Goal: Information Seeking & Learning: Learn about a topic

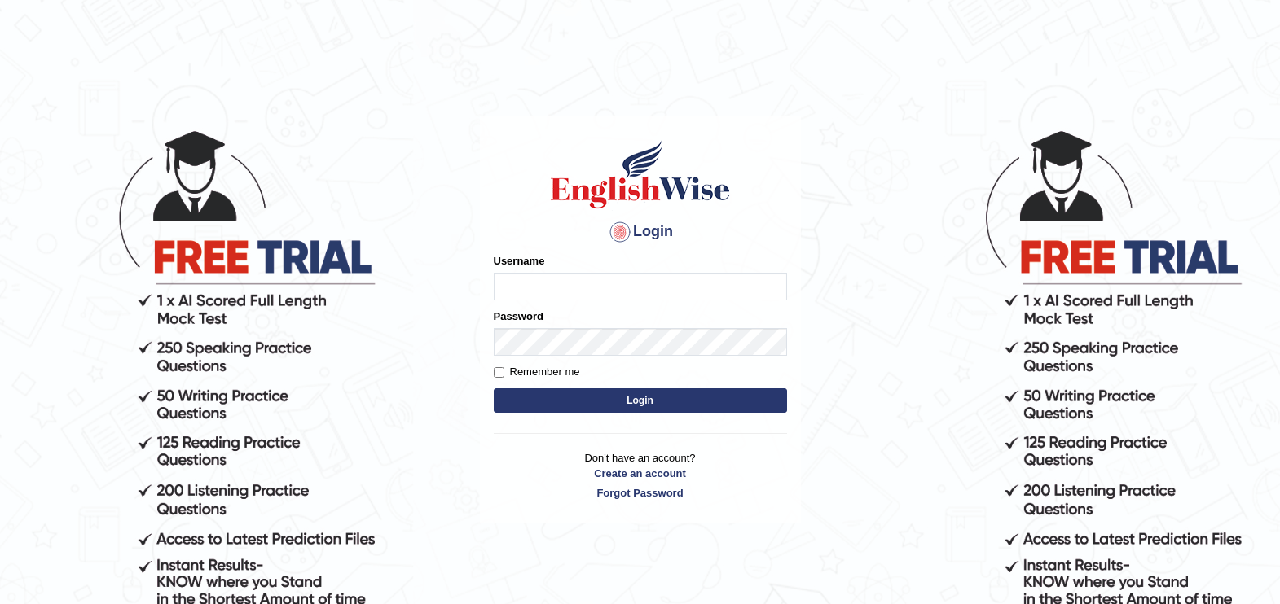
type input "paramjeet84"
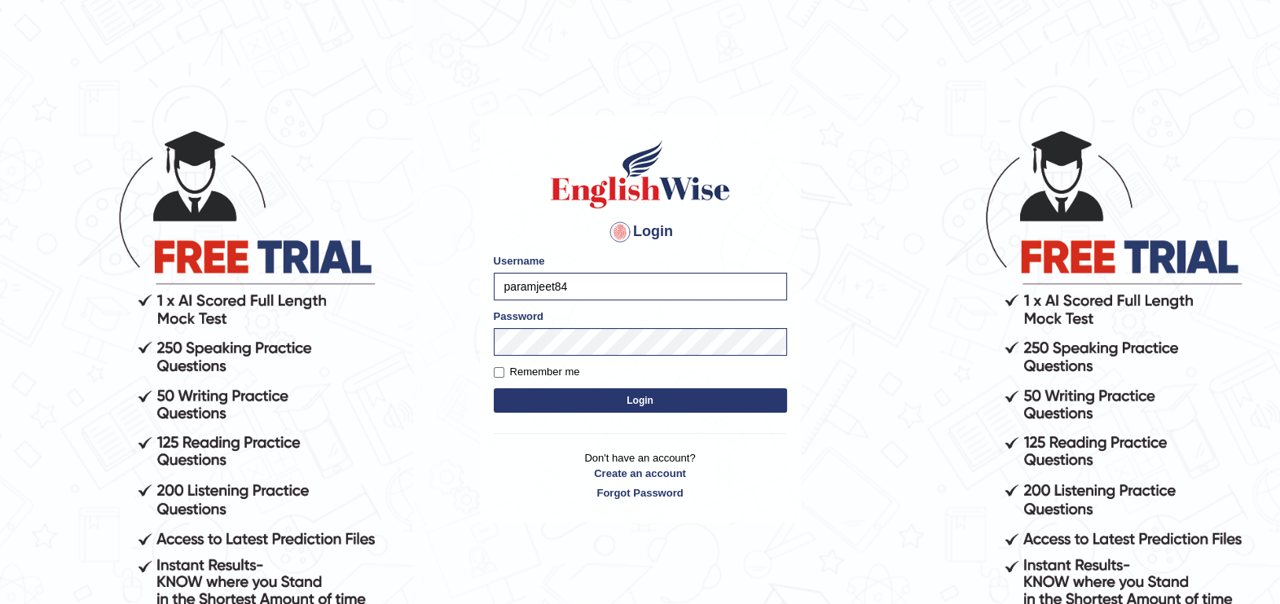
click at [569, 402] on button "Login" at bounding box center [640, 400] width 293 height 24
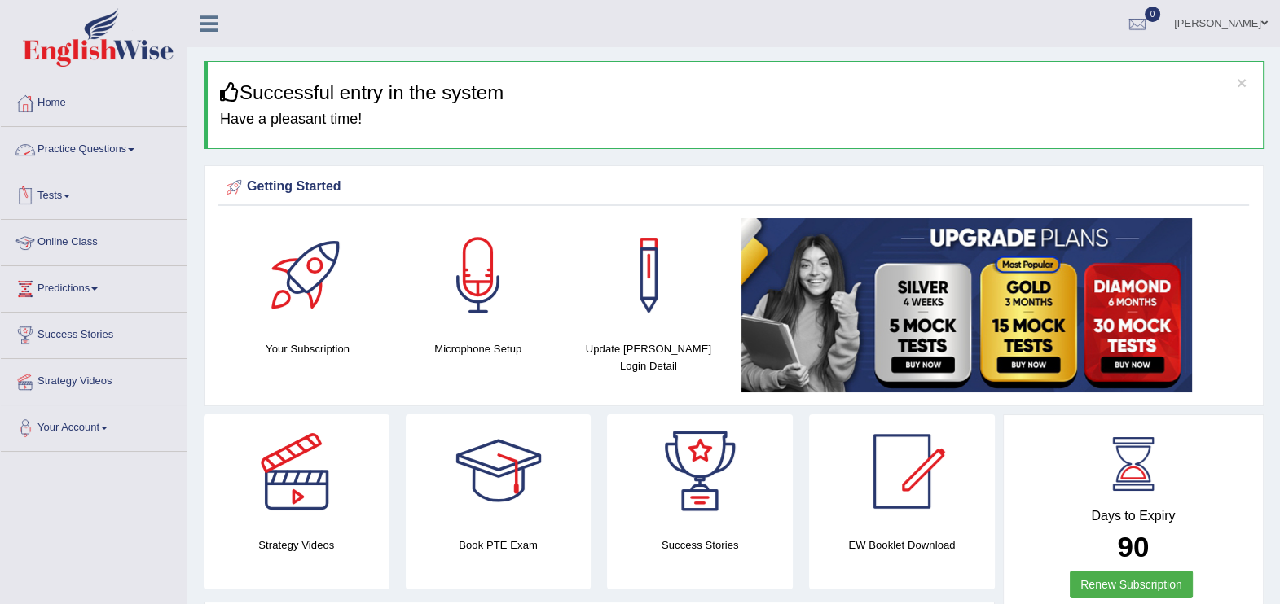
click at [68, 151] on link "Practice Questions" at bounding box center [94, 147] width 186 height 41
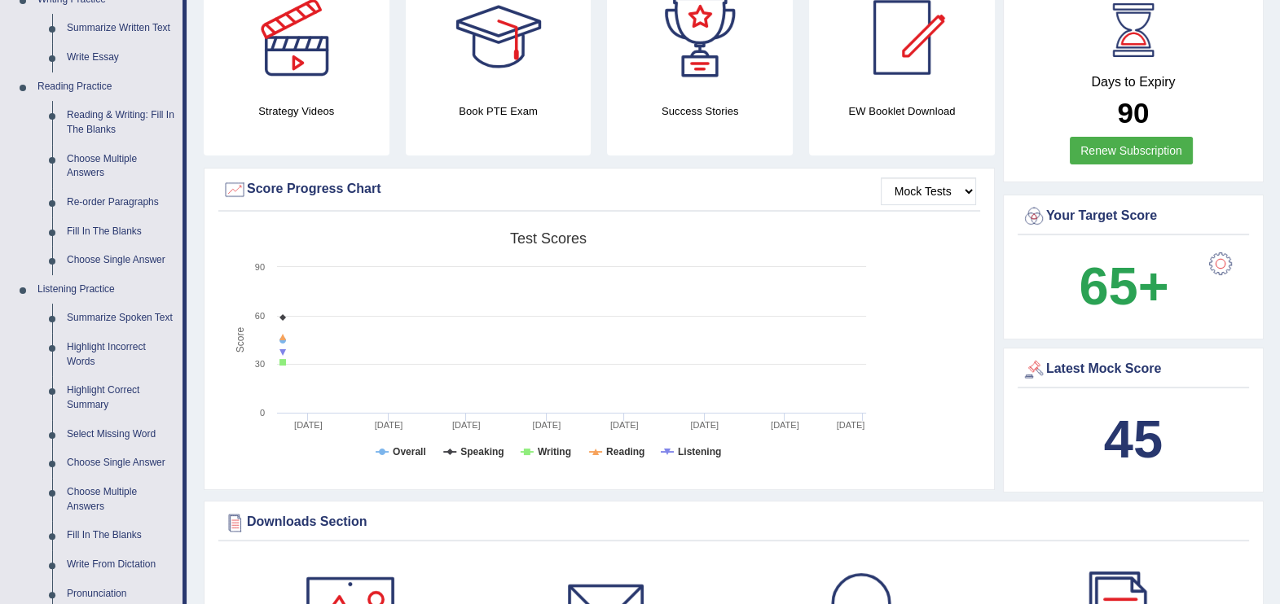
scroll to position [448, 0]
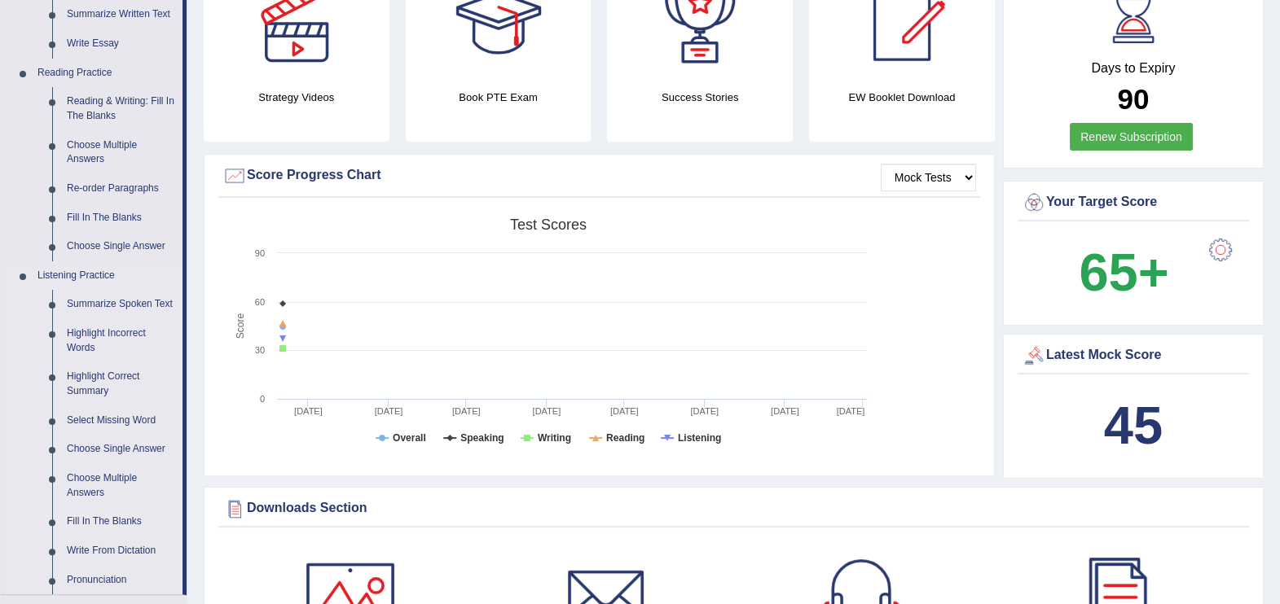
click at [106, 513] on link "Fill In The Blanks" at bounding box center [120, 521] width 123 height 29
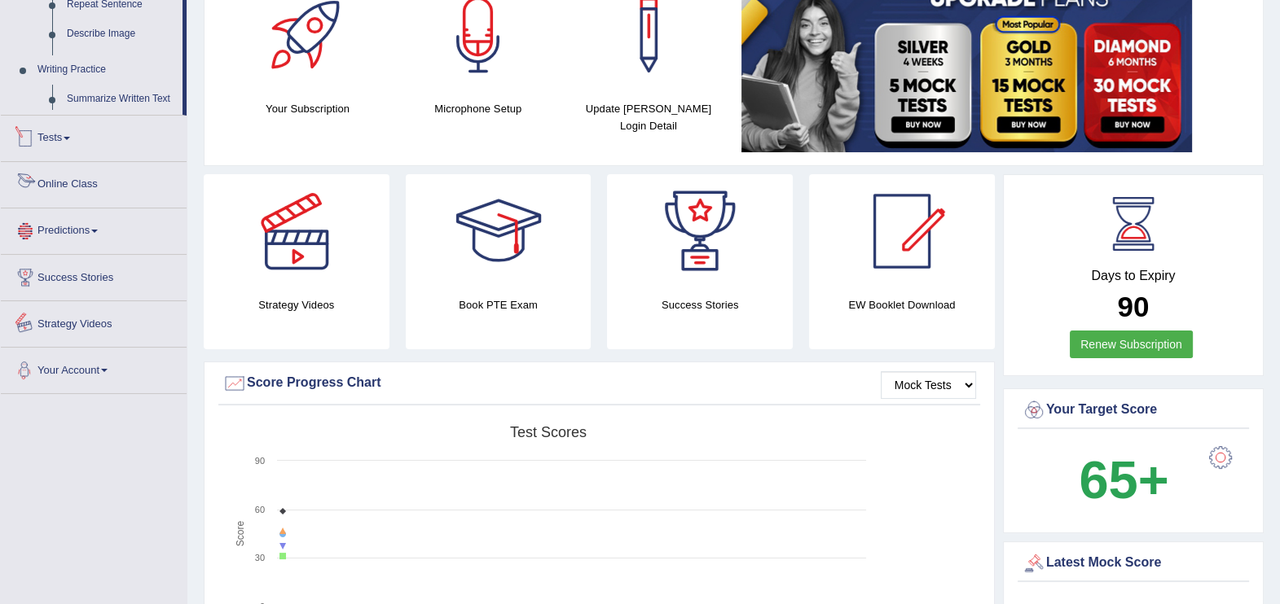
scroll to position [418, 0]
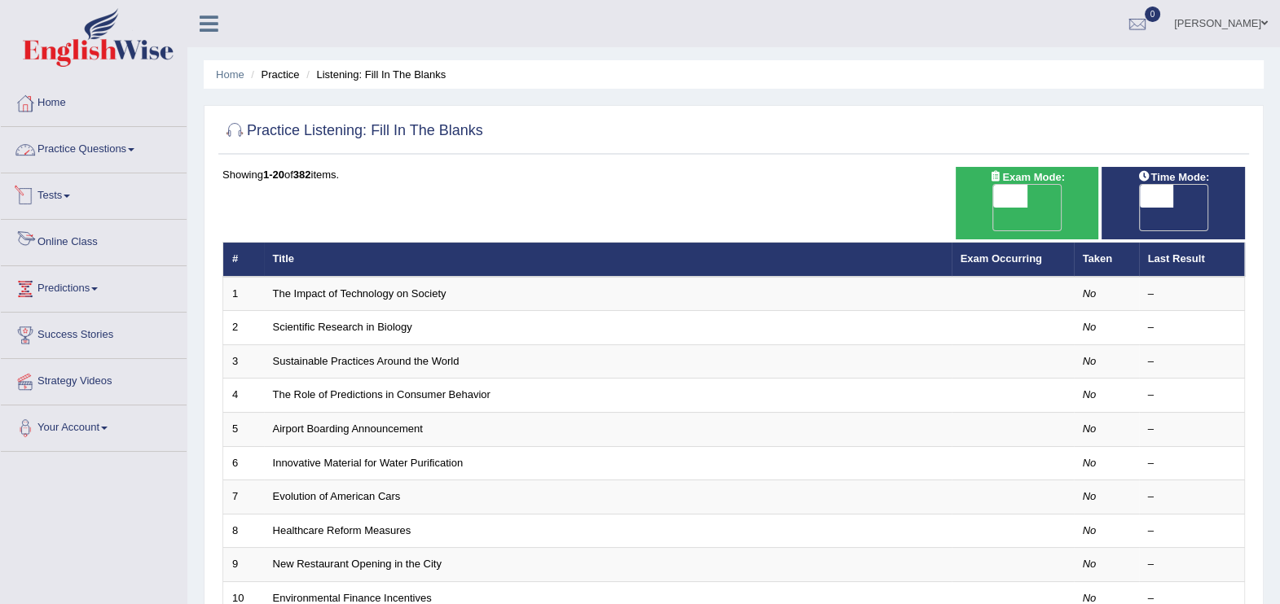
click at [94, 138] on link "Practice Questions" at bounding box center [94, 147] width 186 height 41
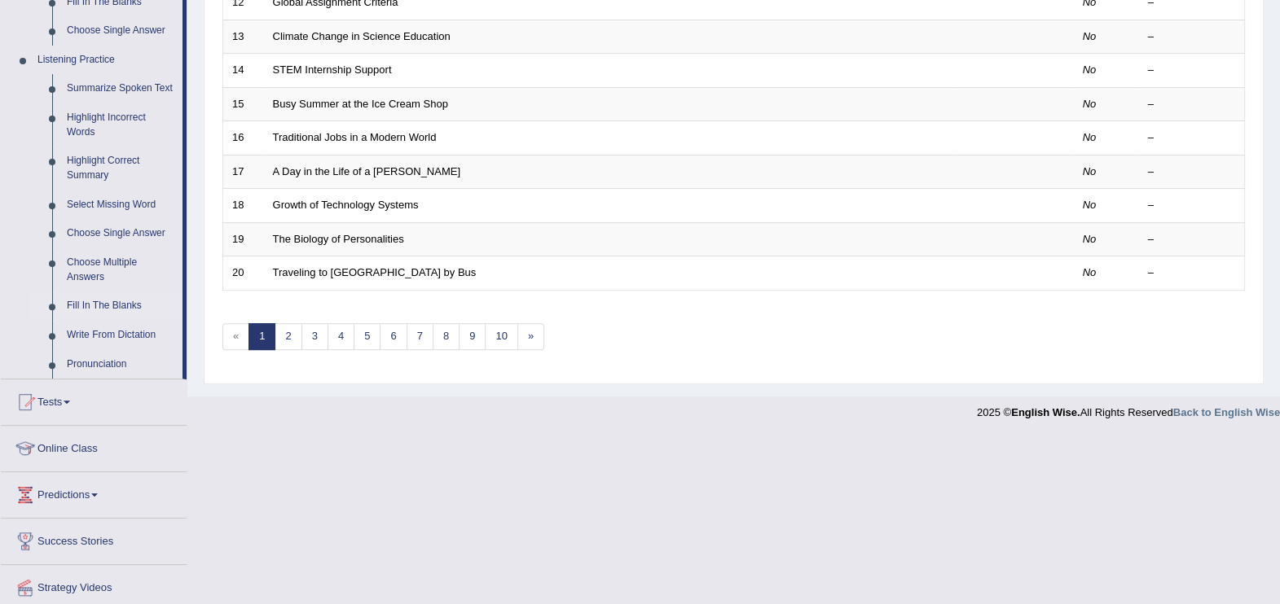
scroll to position [716, 0]
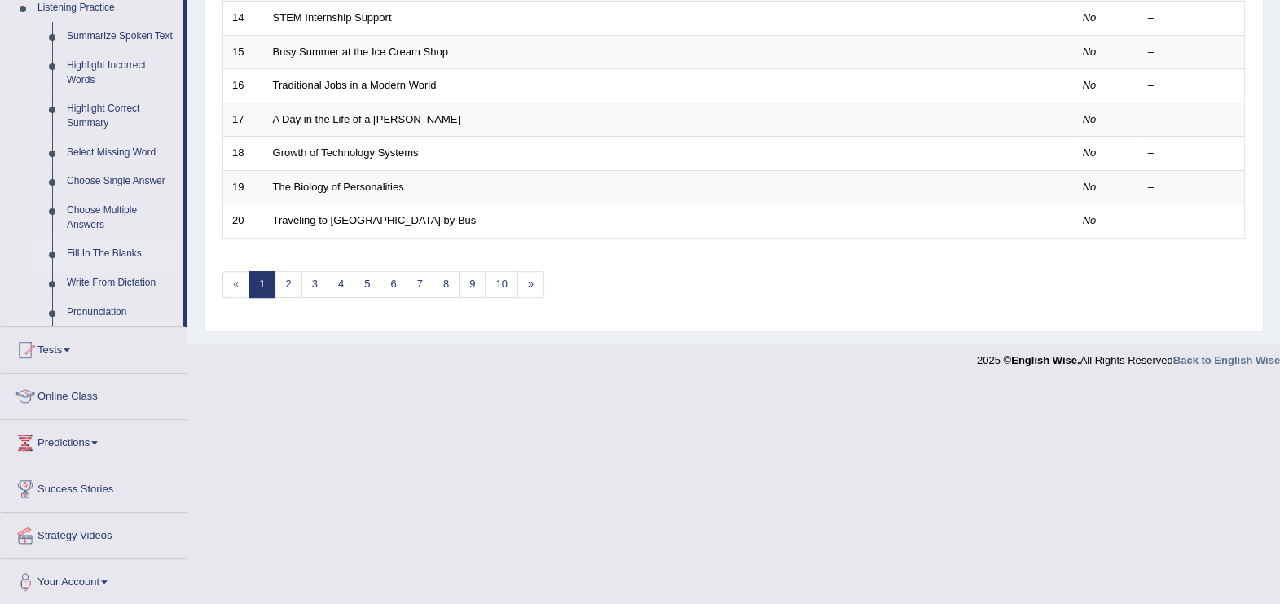
click at [114, 252] on link "Fill In The Blanks" at bounding box center [120, 253] width 123 height 29
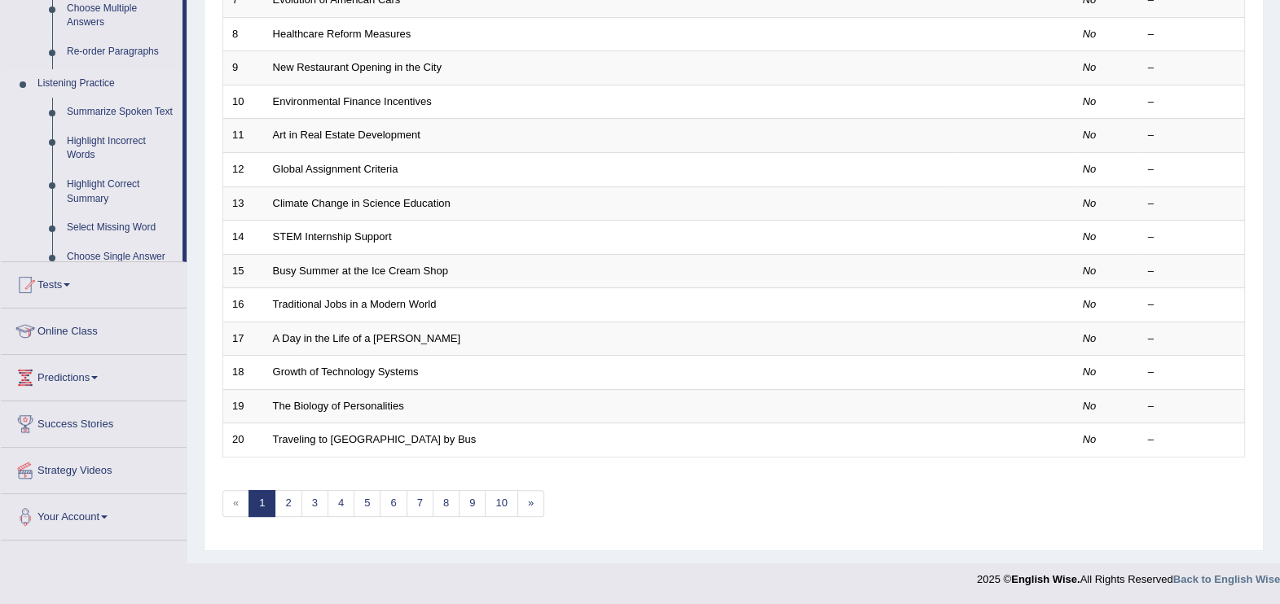
scroll to position [469, 0]
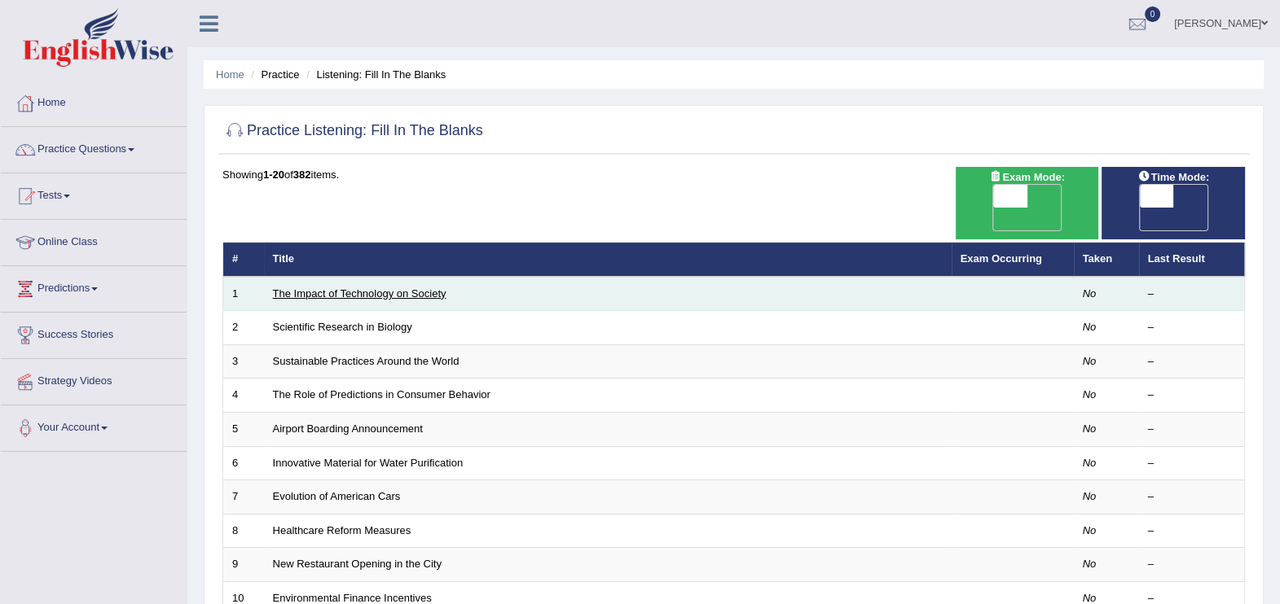
click at [375, 288] on link "The Impact of Technology on Society" at bounding box center [359, 294] width 173 height 12
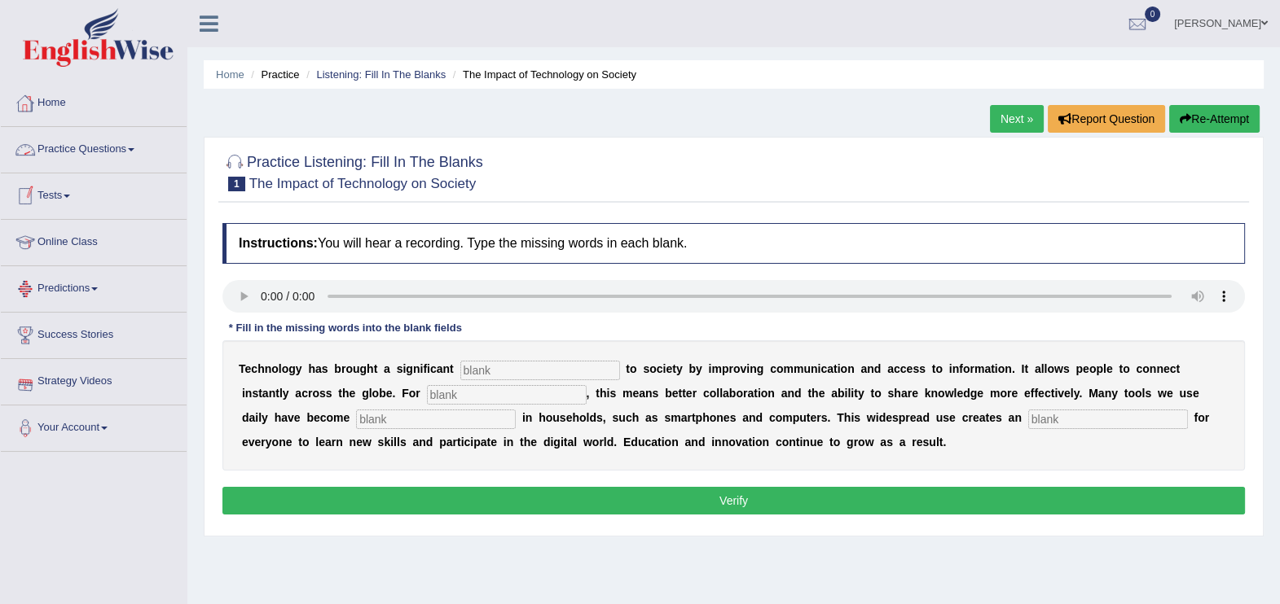
click at [98, 156] on link "Practice Questions" at bounding box center [94, 147] width 186 height 41
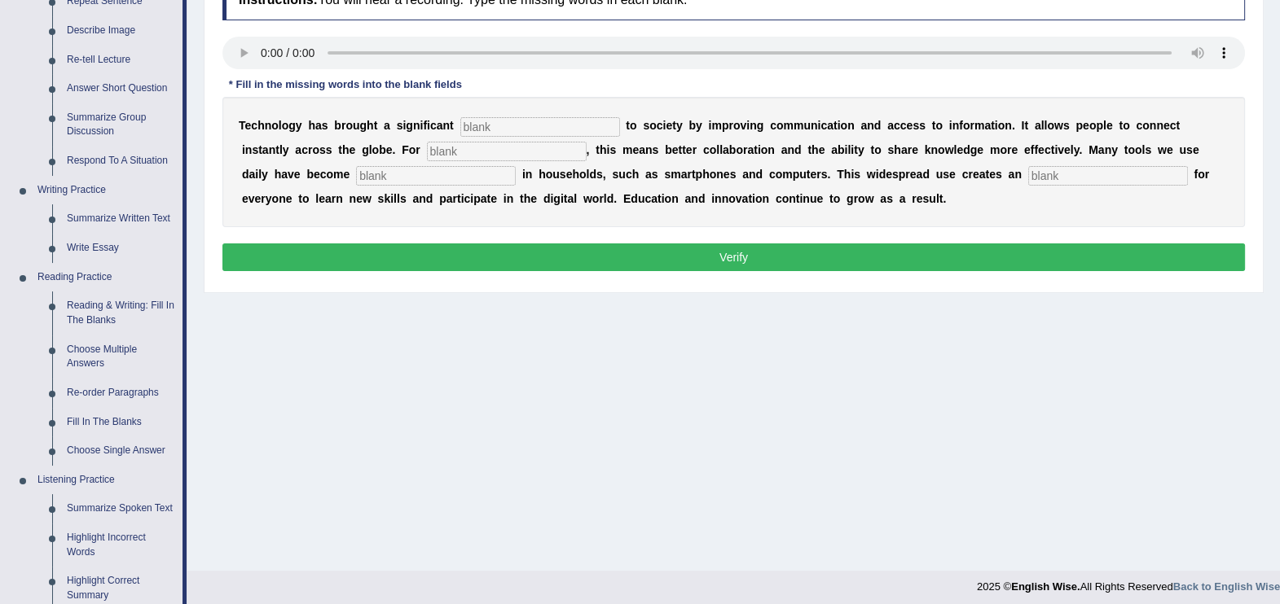
scroll to position [230, 0]
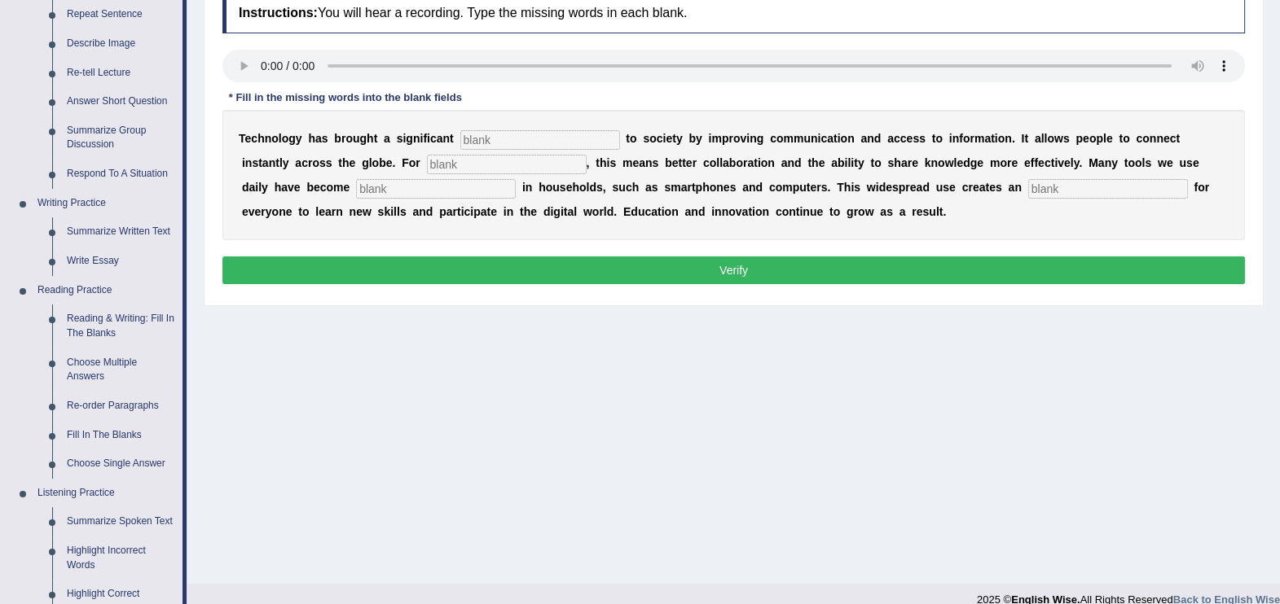
click at [490, 141] on input "text" at bounding box center [540, 140] width 160 height 20
type input "benefit"
click at [427, 159] on input "text" at bounding box center [507, 165] width 160 height 20
type input "human's"
click at [356, 179] on input "text" at bounding box center [436, 189] width 160 height 20
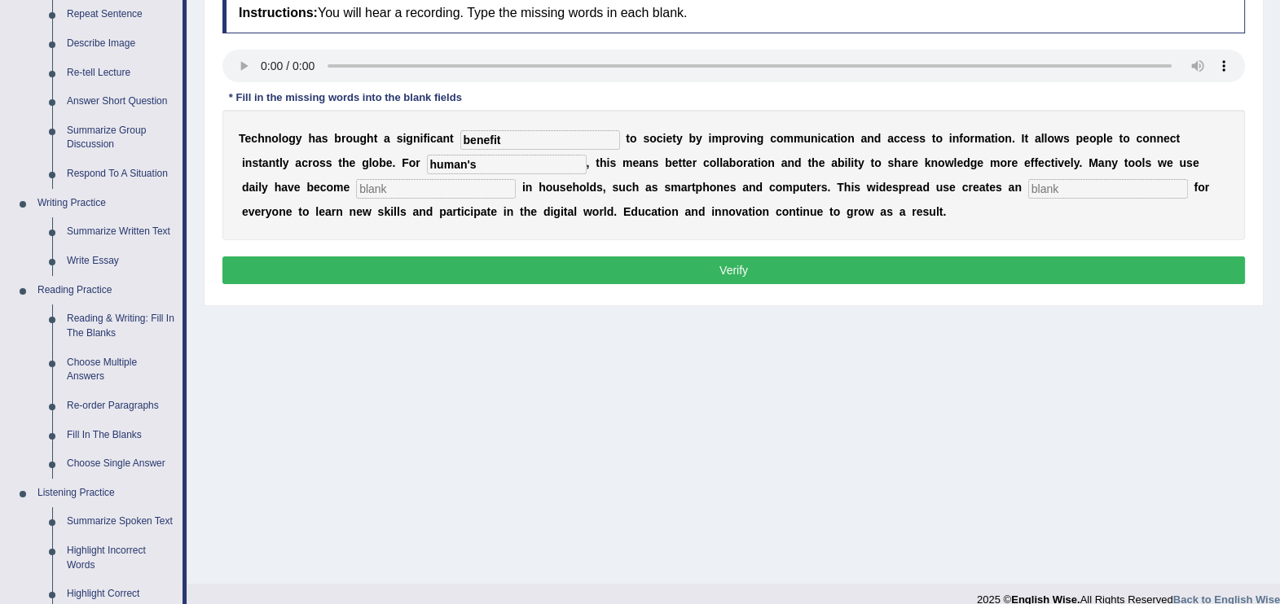
click at [356, 179] on input "text" at bounding box center [436, 189] width 160 height 20
type input "common"
click at [1028, 191] on input "text" at bounding box center [1108, 189] width 160 height 20
type input "opportunity"
click at [657, 274] on button "Verify" at bounding box center [733, 271] width 1022 height 28
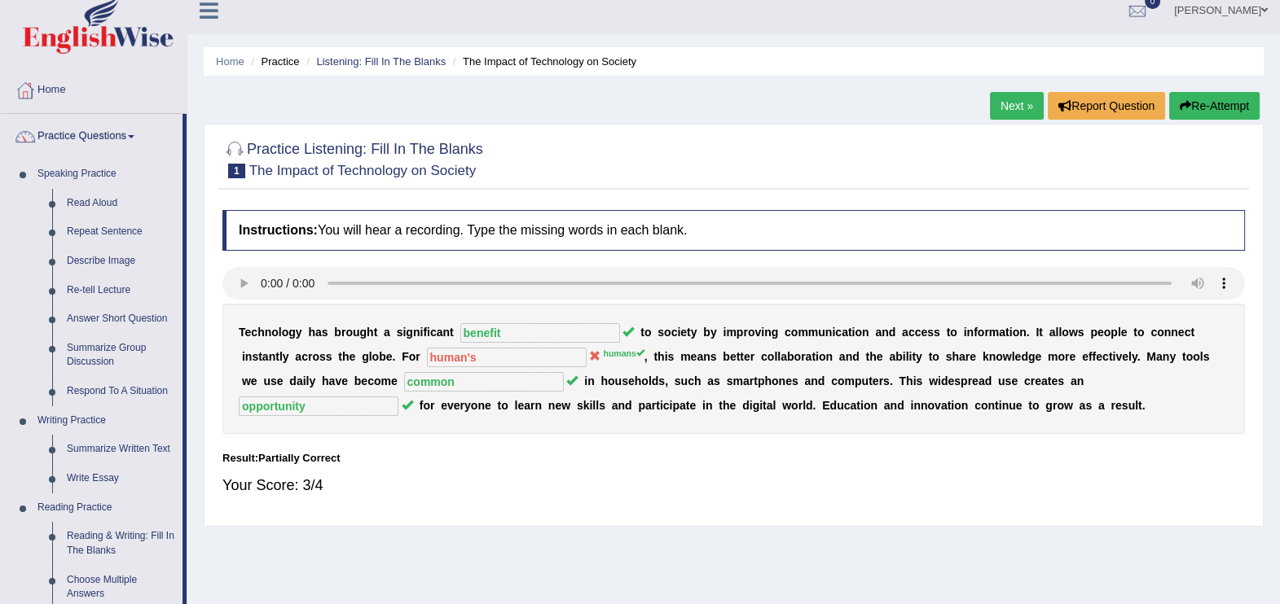
scroll to position [0, 0]
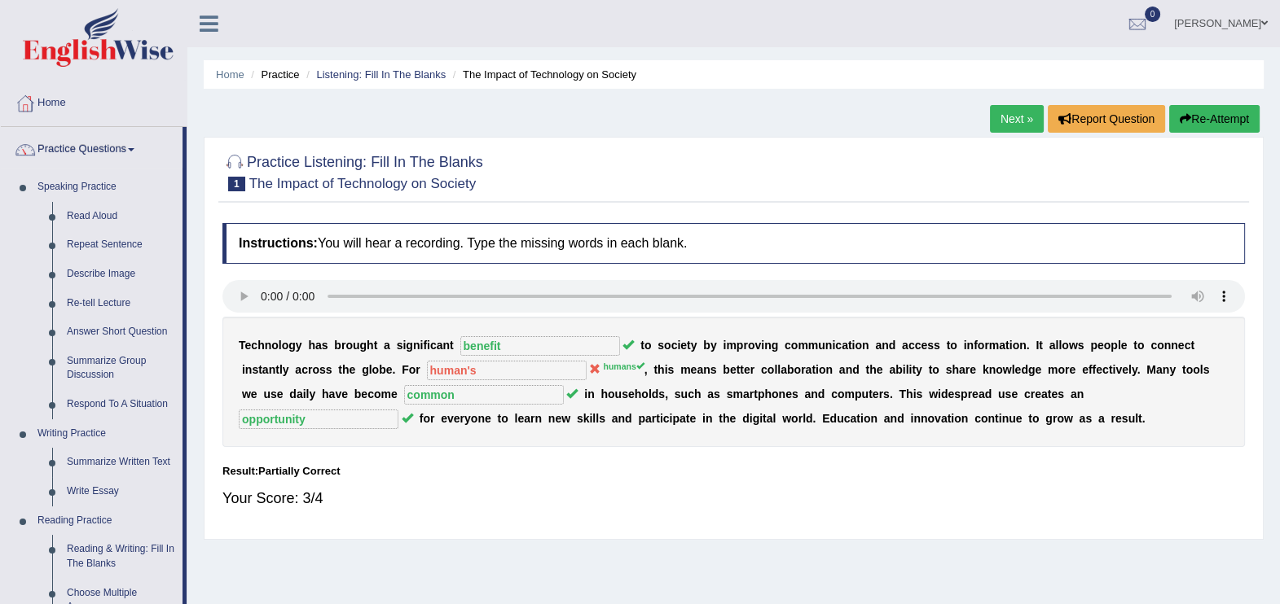
click at [1207, 121] on button "Re-Attempt" at bounding box center [1214, 119] width 90 height 28
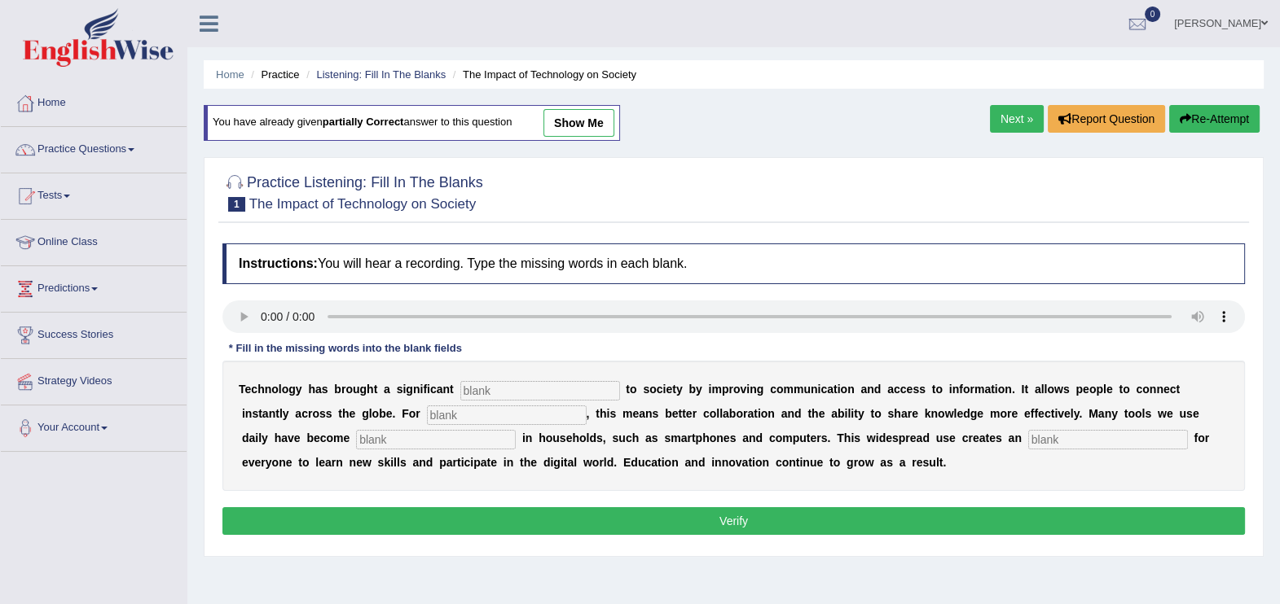
click at [485, 392] on input "text" at bounding box center [540, 391] width 160 height 20
type input "benefit"
click at [427, 407] on input "text" at bounding box center [507, 416] width 160 height 20
type input "humans"
click at [356, 442] on input "text" at bounding box center [436, 440] width 160 height 20
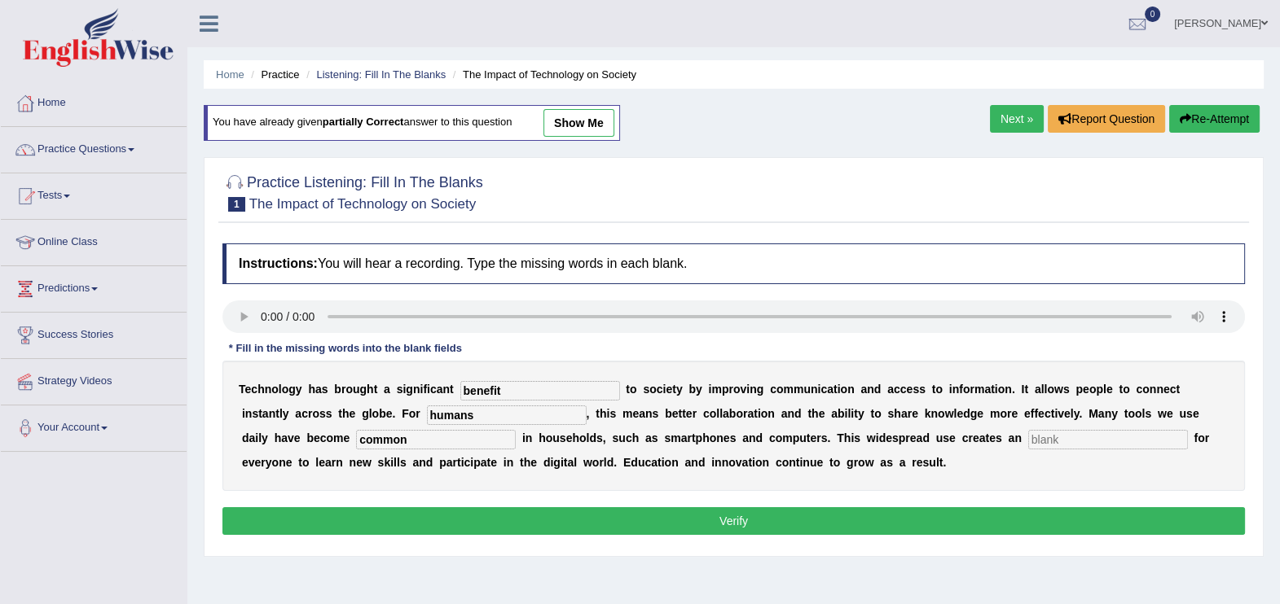
type input "common"
click at [1028, 445] on input "text" at bounding box center [1108, 440] width 160 height 20
type input "opportunity"
click at [784, 513] on button "Verify" at bounding box center [733, 521] width 1022 height 28
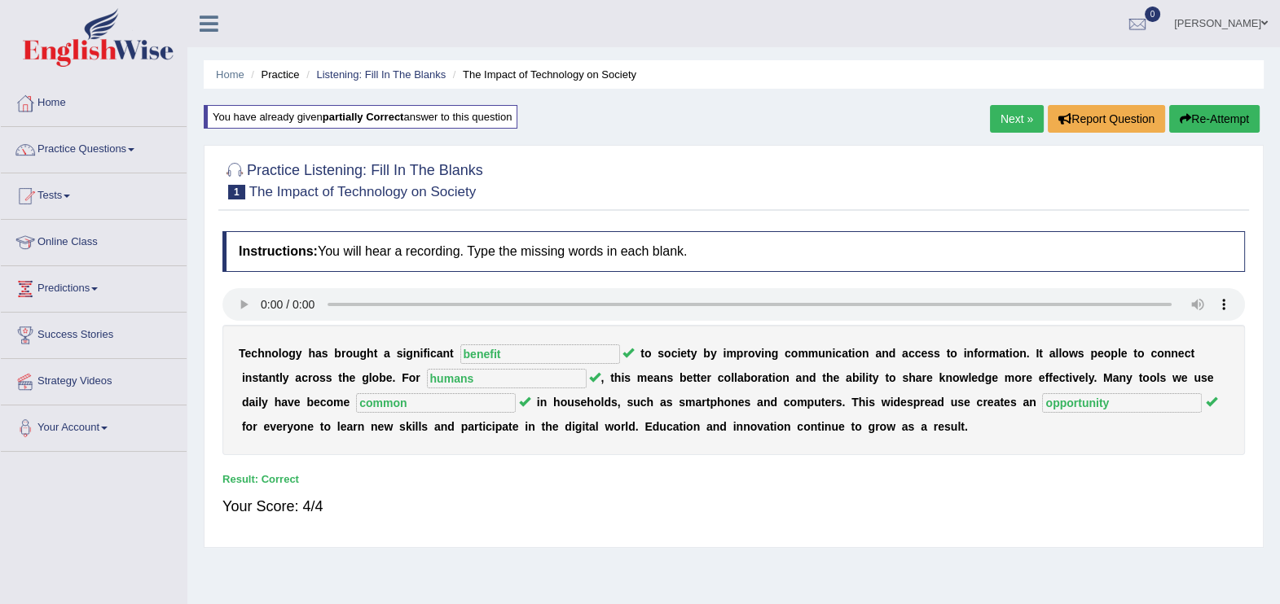
click at [1014, 110] on link "Next »" at bounding box center [1017, 119] width 54 height 28
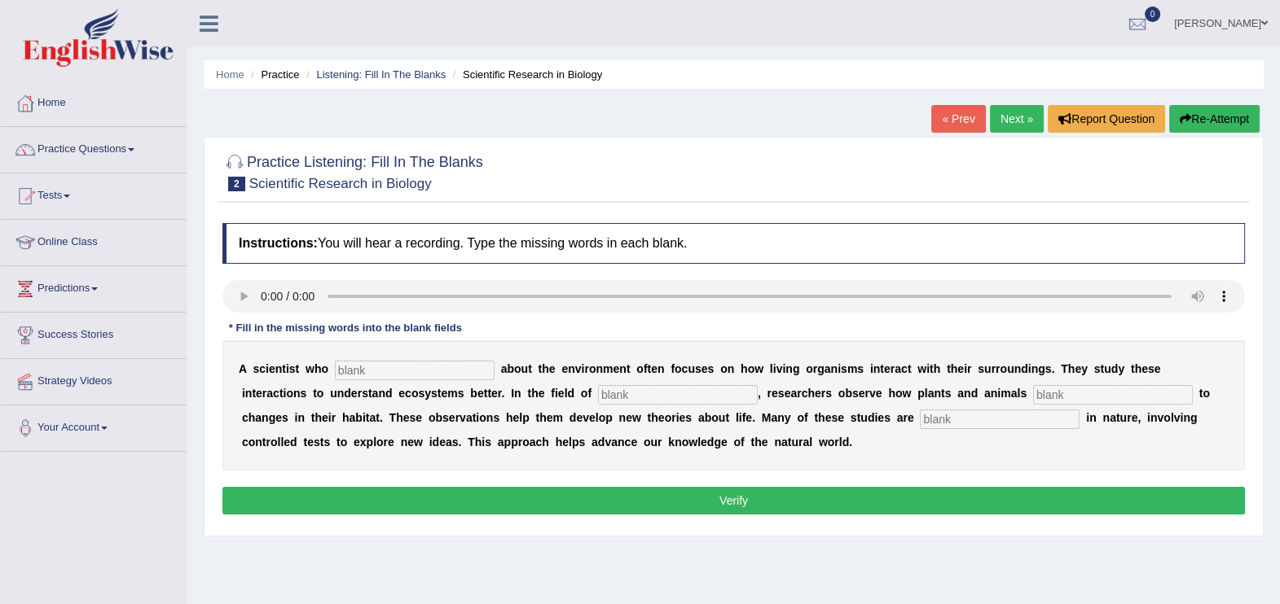
click at [393, 379] on input "text" at bounding box center [415, 371] width 160 height 20
type input "cares"
click at [598, 399] on input "text" at bounding box center [678, 395] width 160 height 20
type input "biology"
click at [1033, 391] on input "text" at bounding box center [1113, 395] width 160 height 20
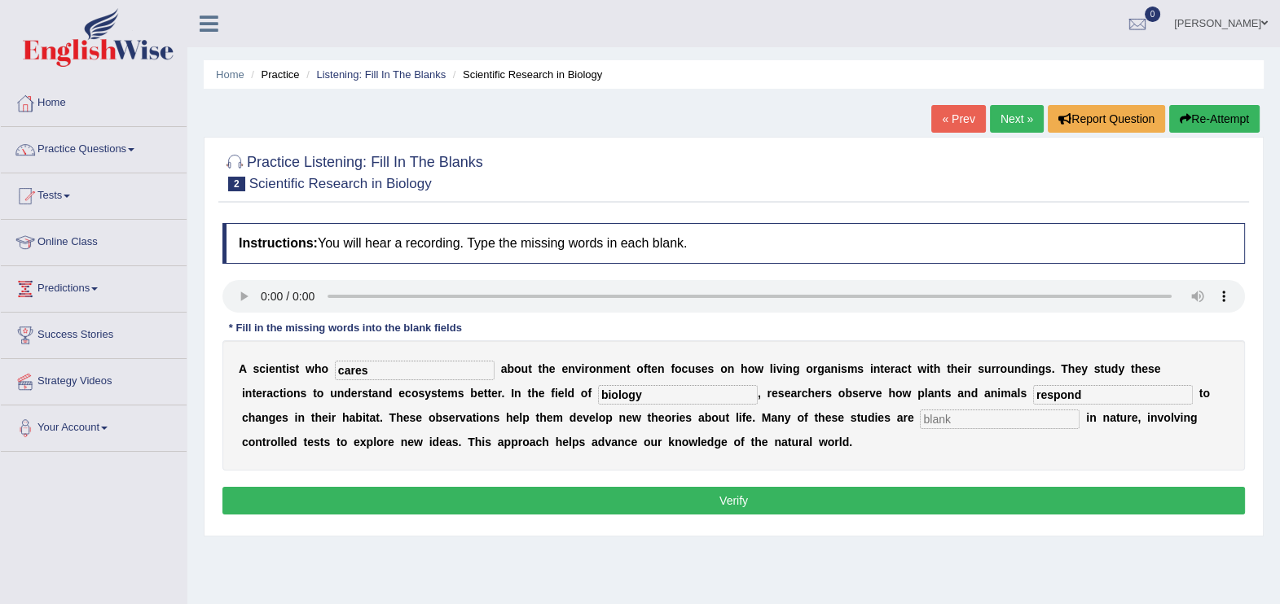
type input "respond"
click at [920, 424] on input "text" at bounding box center [1000, 420] width 160 height 20
type input "experimental"
click at [744, 501] on button "Verify" at bounding box center [733, 501] width 1022 height 28
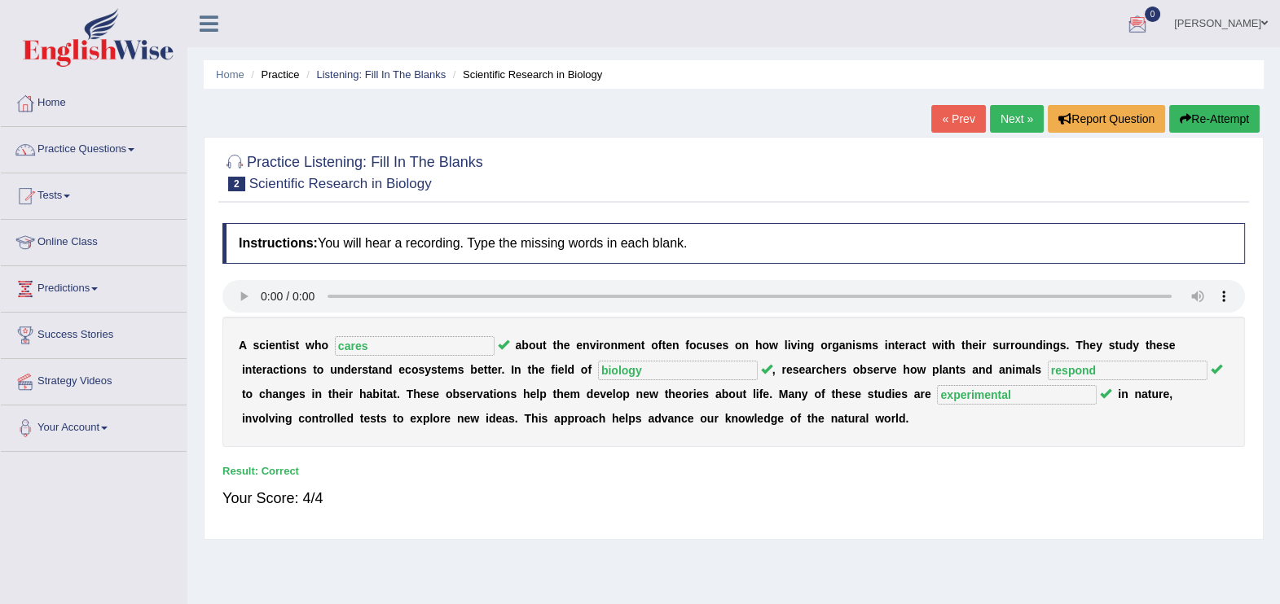
click at [1016, 115] on link "Next »" at bounding box center [1017, 119] width 54 height 28
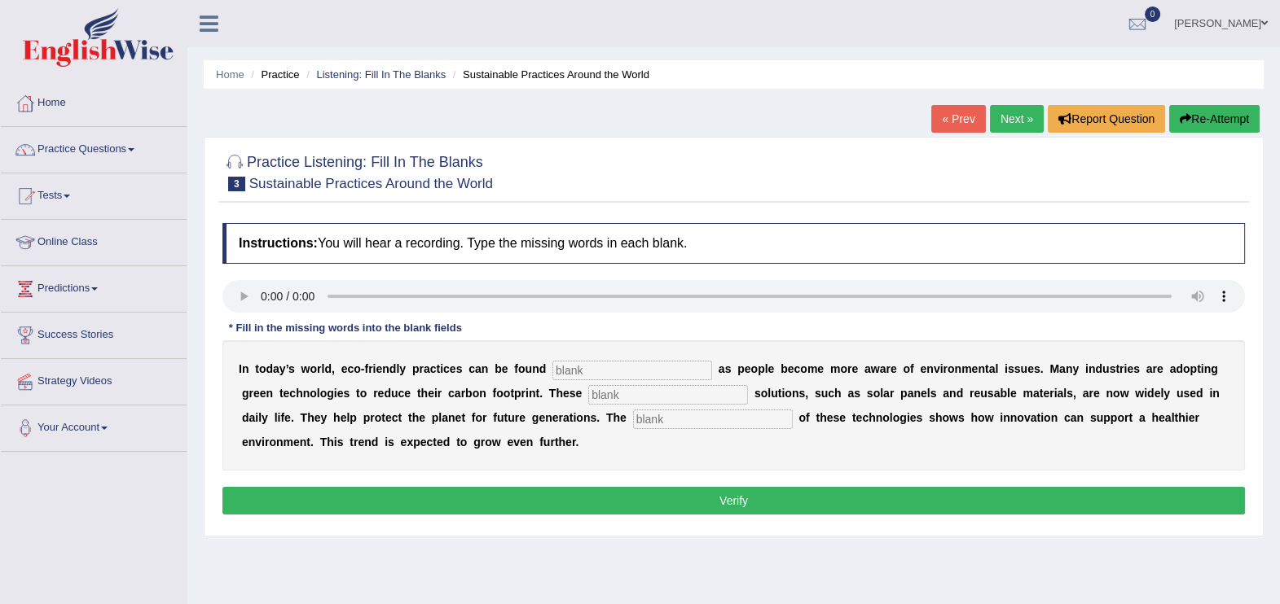
click at [559, 375] on input "text" at bounding box center [632, 371] width 160 height 20
type input "everywhere"
click at [590, 399] on input "text" at bounding box center [668, 395] width 160 height 20
type input "sustainable"
click at [633, 417] on input "text" at bounding box center [713, 420] width 160 height 20
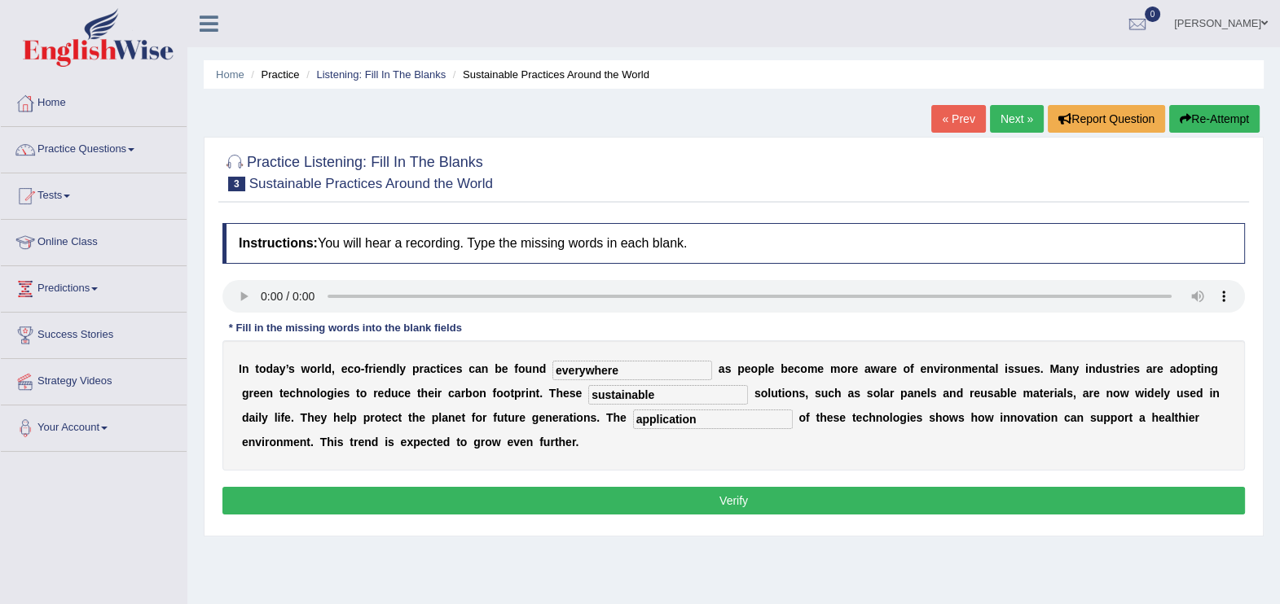
type input "application"
click at [580, 495] on button "Verify" at bounding box center [733, 501] width 1022 height 28
